Goal: Task Accomplishment & Management: Use online tool/utility

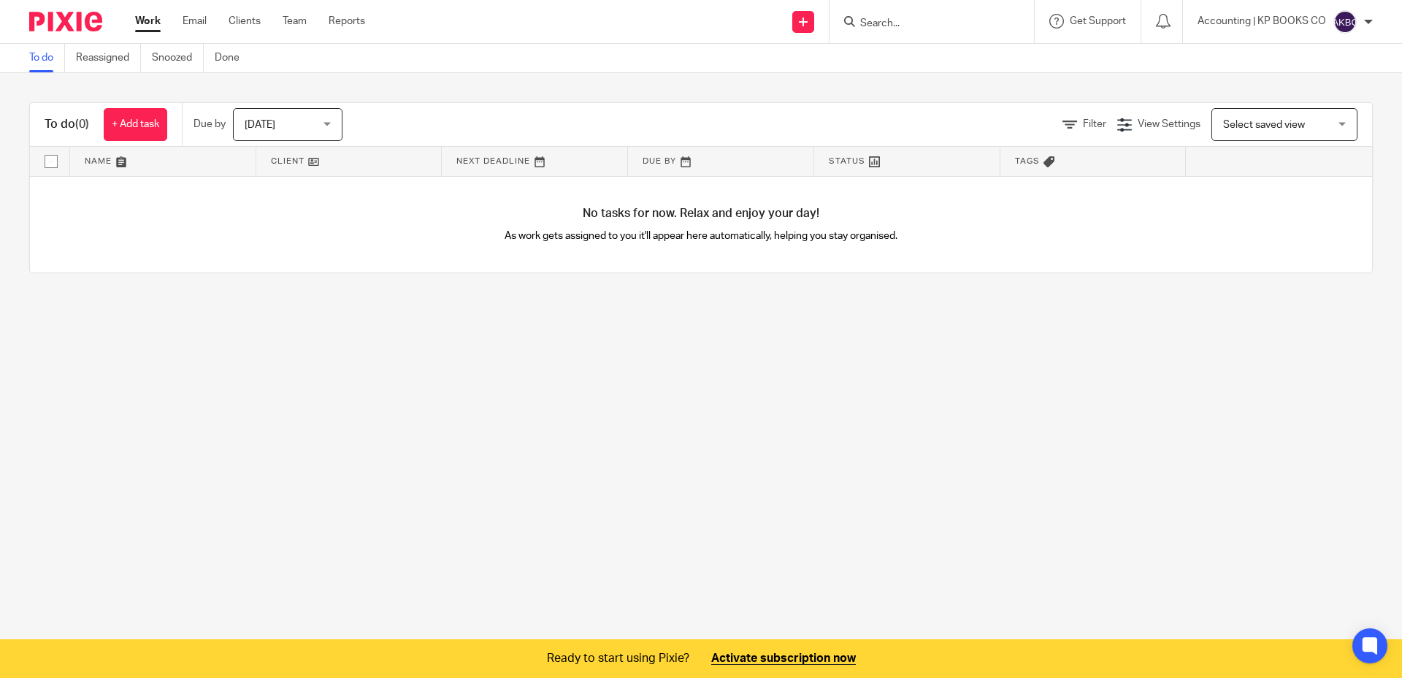
click at [1356, 20] on img at bounding box center [1345, 21] width 23 height 23
click at [1312, 83] on span "Email integration" at bounding box center [1327, 79] width 76 height 10
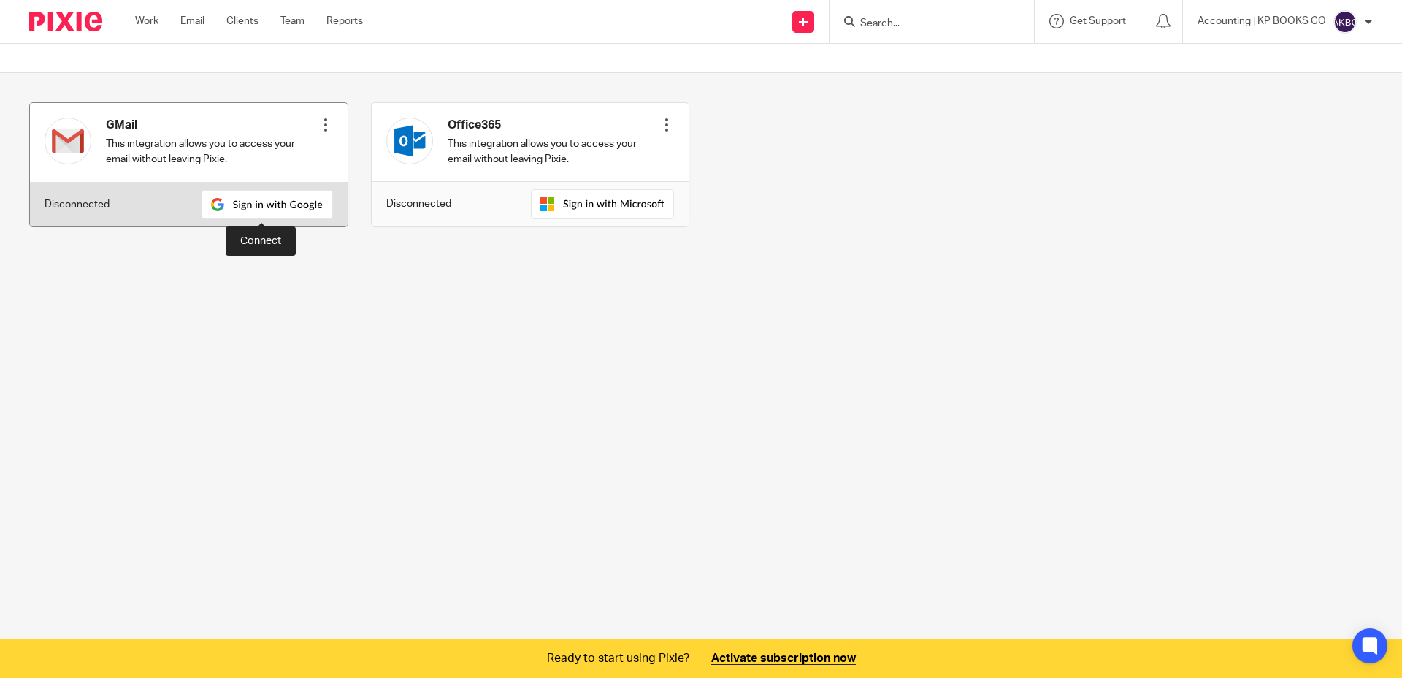
click at [249, 210] on img at bounding box center [267, 204] width 131 height 29
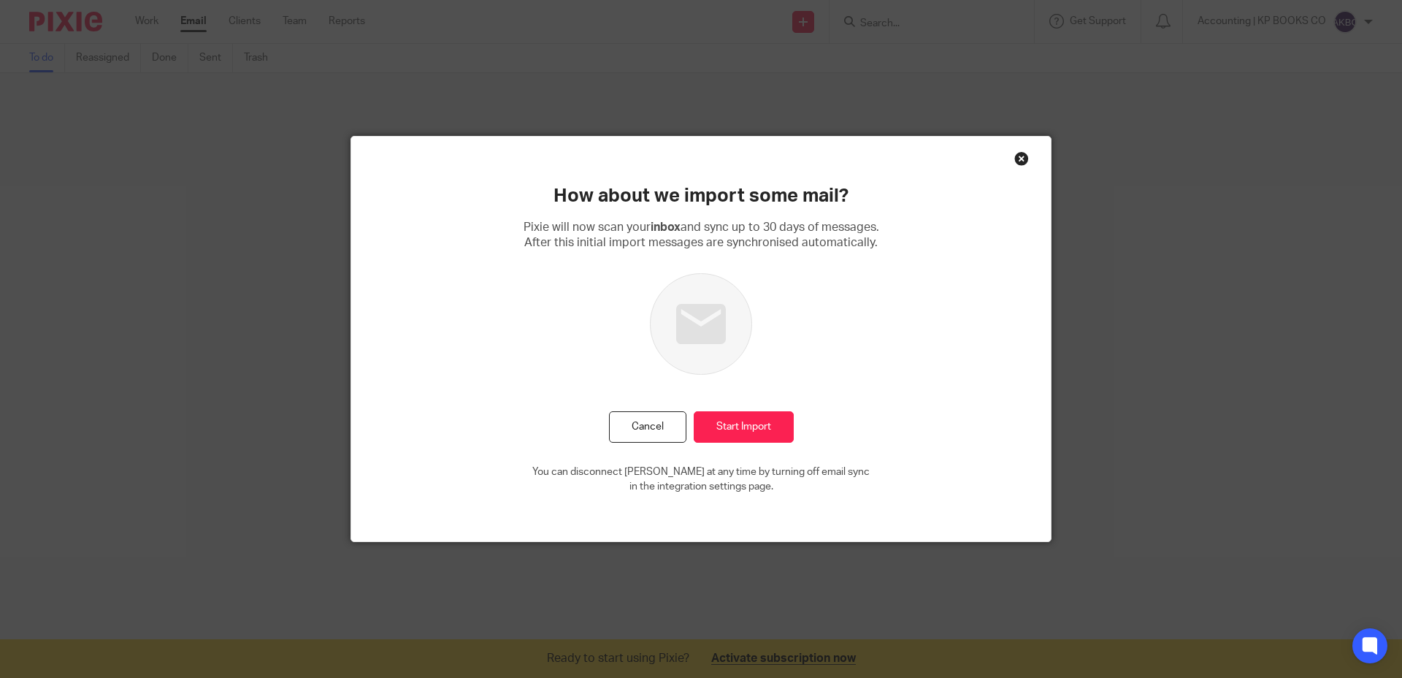
click at [755, 442] on div "How about we import some mail? Pixie will now scan your inbox and sync up to 30…" at bounding box center [701, 339] width 700 height 405
click at [755, 430] on input "Start Import" at bounding box center [744, 426] width 100 height 31
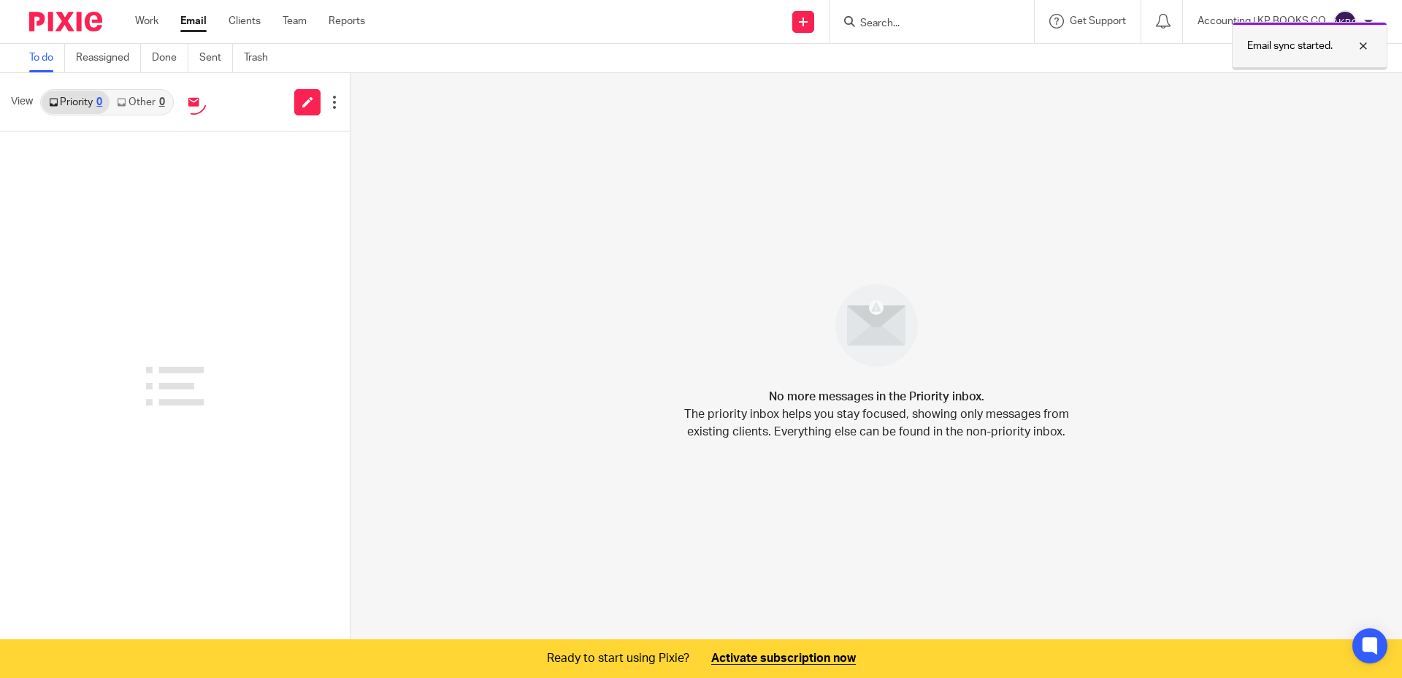
click at [1367, 48] on div at bounding box center [1352, 46] width 39 height 18
click at [1358, 22] on div "Accounting | KP BOOKS CO" at bounding box center [1285, 21] width 175 height 23
click at [1303, 104] on span "Logout" at bounding box center [1305, 101] width 33 height 10
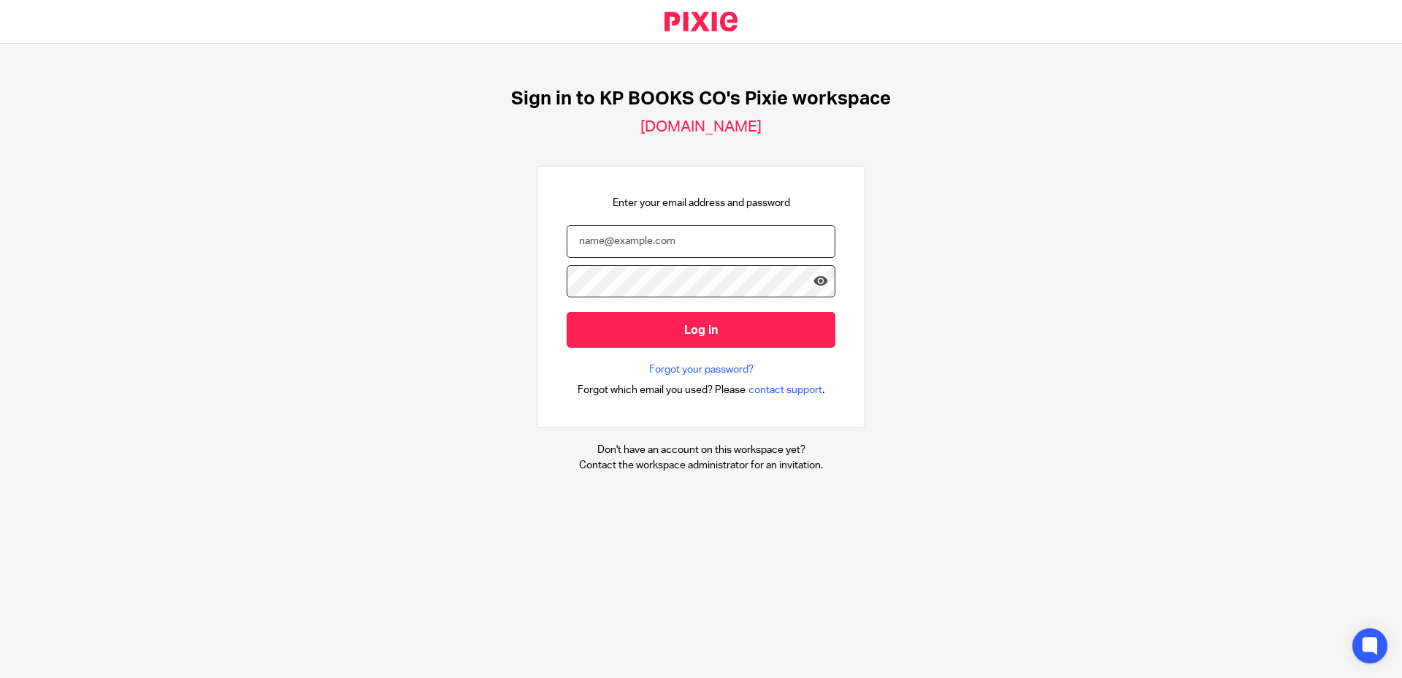
click at [668, 253] on input "email" at bounding box center [701, 241] width 269 height 33
type input "kelly@kpbooksco.com"
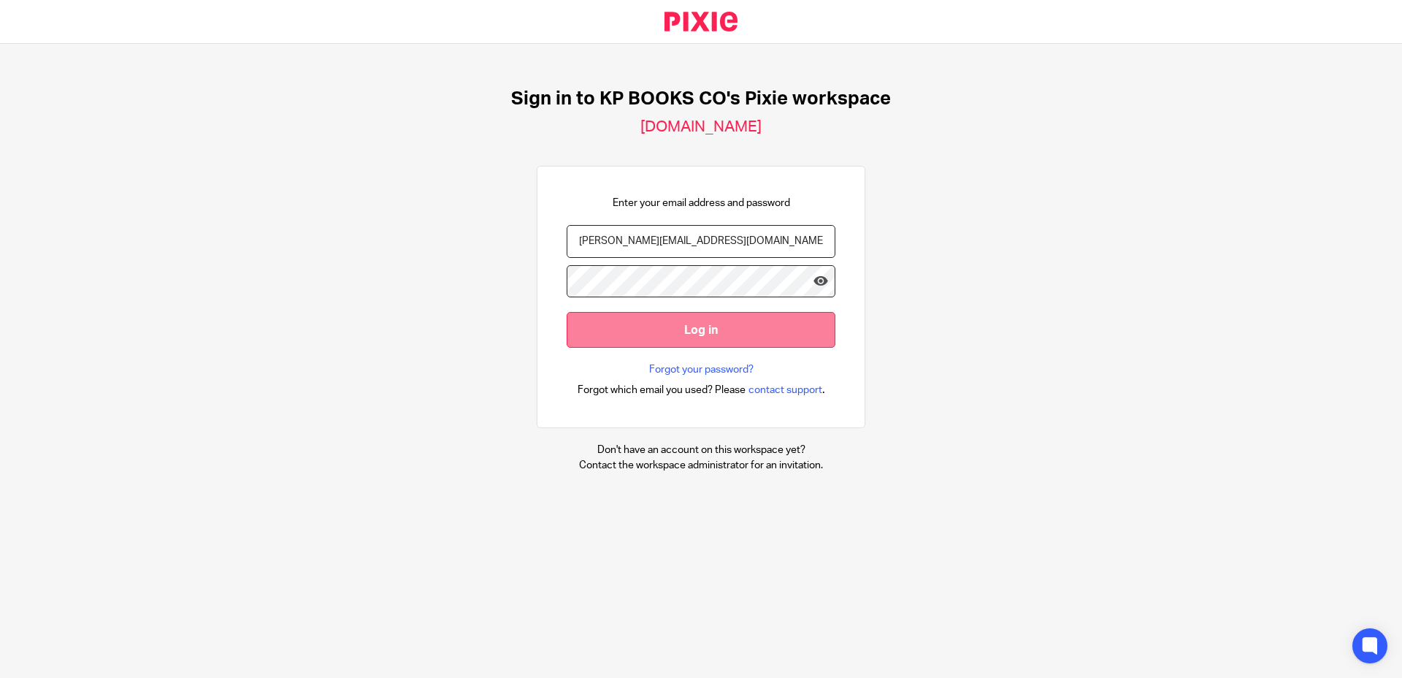
click at [700, 337] on input "Log in" at bounding box center [701, 330] width 269 height 36
